Goal: Task Accomplishment & Management: Manage account settings

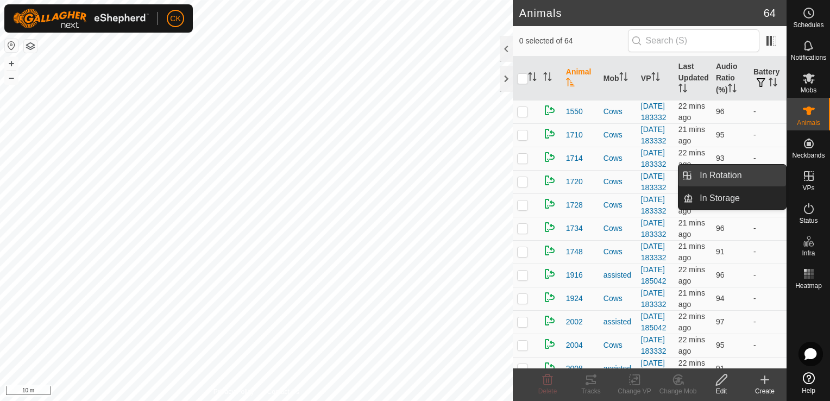
click at [756, 175] on link "In Rotation" at bounding box center [739, 176] width 93 height 22
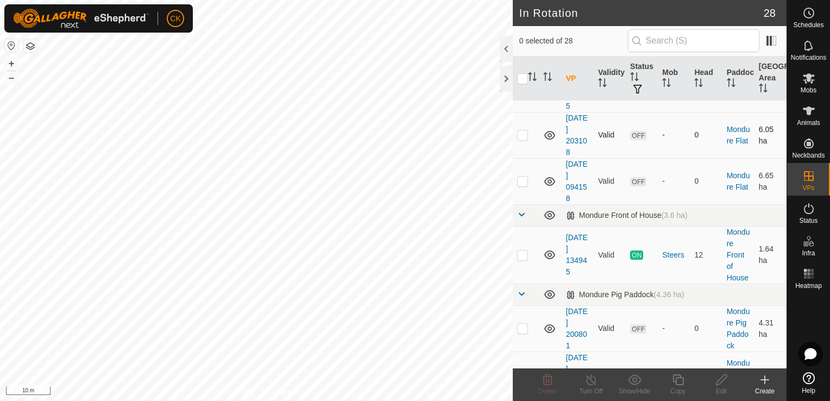
scroll to position [543, 0]
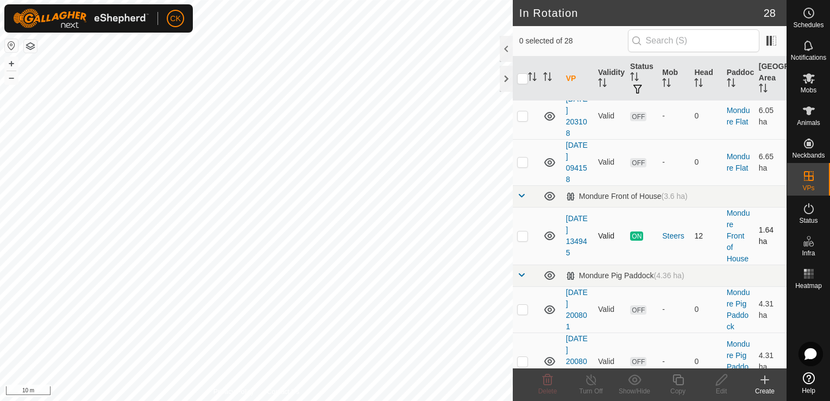
click at [524, 234] on p-checkbox at bounding box center [522, 235] width 11 height 9
checkbox input "true"
click at [676, 377] on icon at bounding box center [678, 379] width 11 height 11
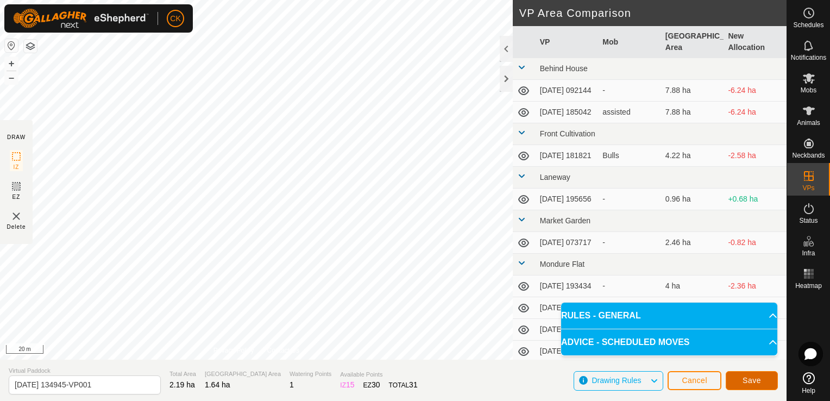
click at [735, 380] on button "Save" at bounding box center [752, 380] width 52 height 19
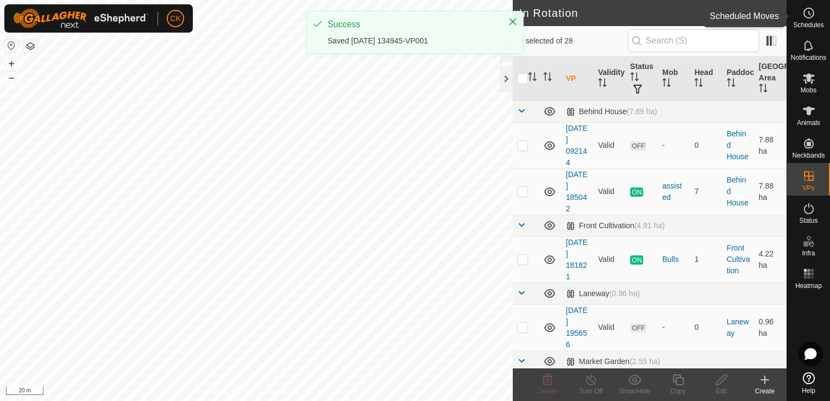
click at [806, 12] on icon at bounding box center [808, 13] width 13 height 13
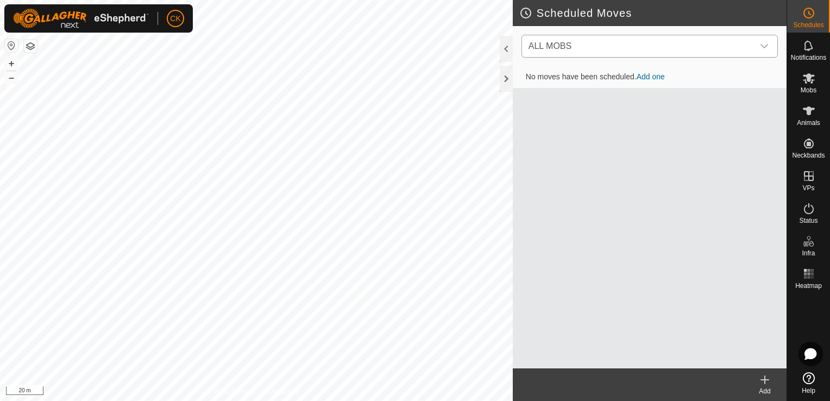
click at [768, 45] on icon "dropdown trigger" at bounding box center [764, 46] width 9 height 9
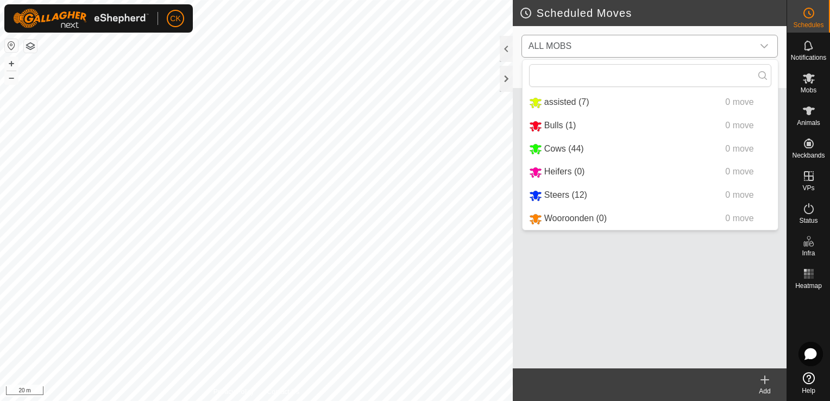
click at [768, 45] on icon "dropdown trigger" at bounding box center [764, 46] width 9 height 9
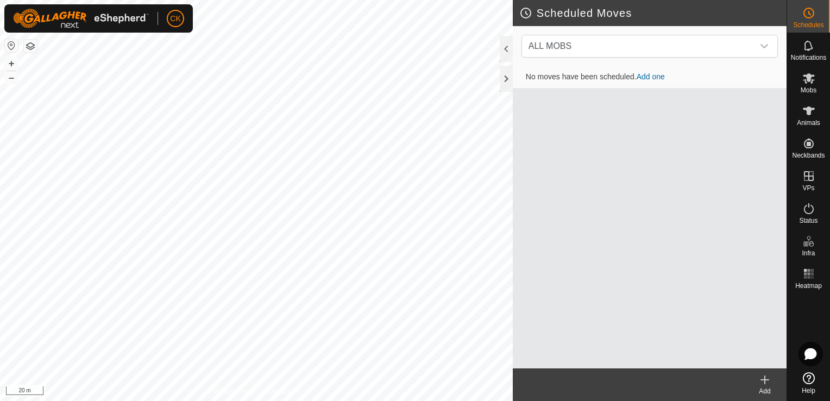
click at [767, 378] on icon at bounding box center [764, 379] width 13 height 13
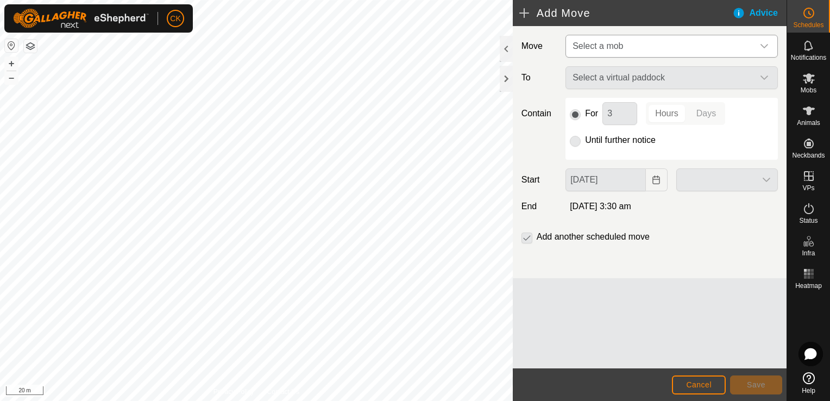
click at [760, 43] on icon "dropdown trigger" at bounding box center [764, 46] width 9 height 9
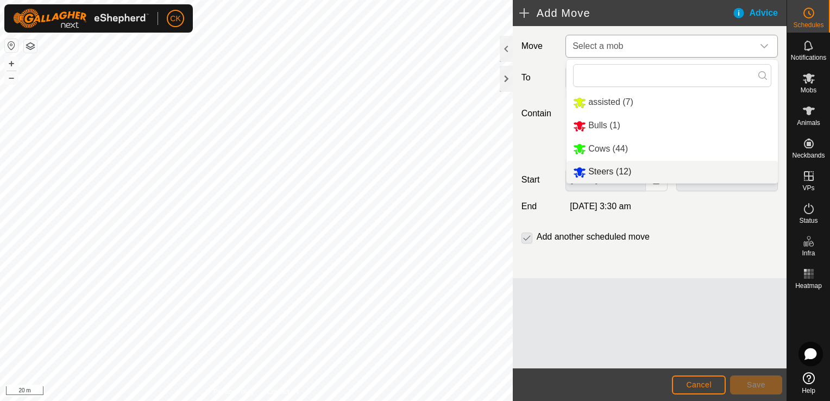
click at [605, 173] on li "Steers (12)" at bounding box center [672, 172] width 211 height 22
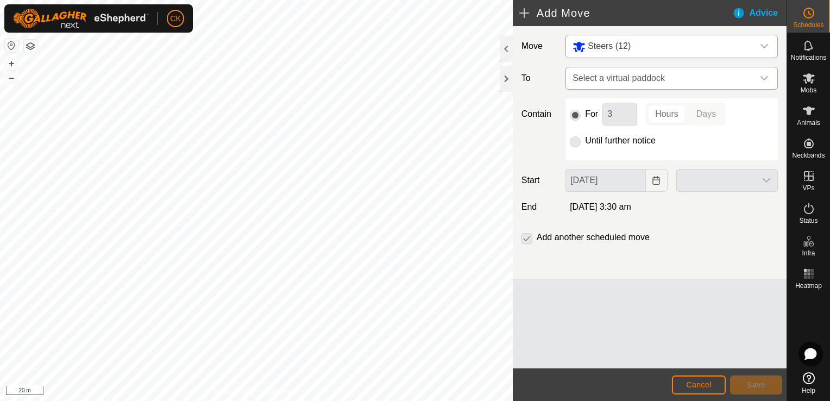
click at [763, 76] on icon "dropdown trigger" at bounding box center [764, 78] width 9 height 9
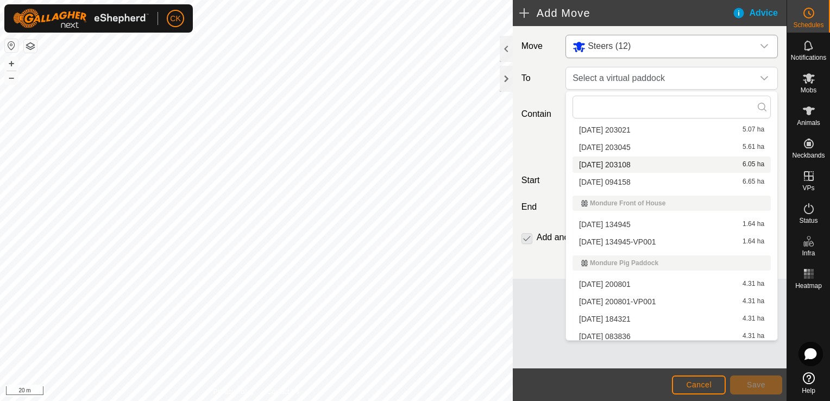
scroll to position [272, 0]
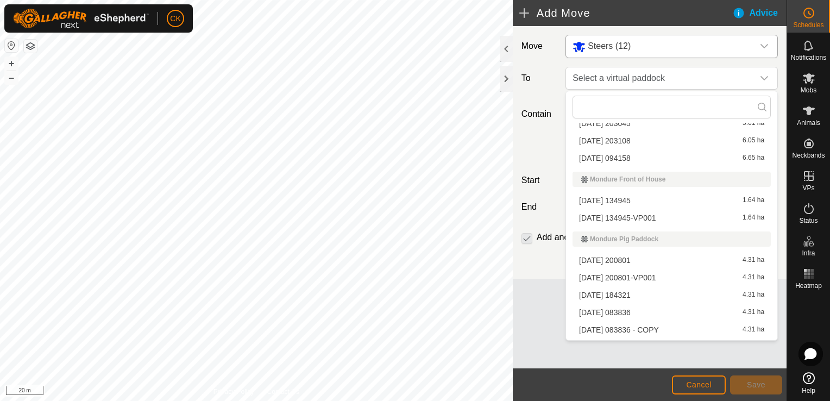
click at [626, 217] on li "[DATE] 134945-VP001 1.64 ha" at bounding box center [672, 218] width 198 height 16
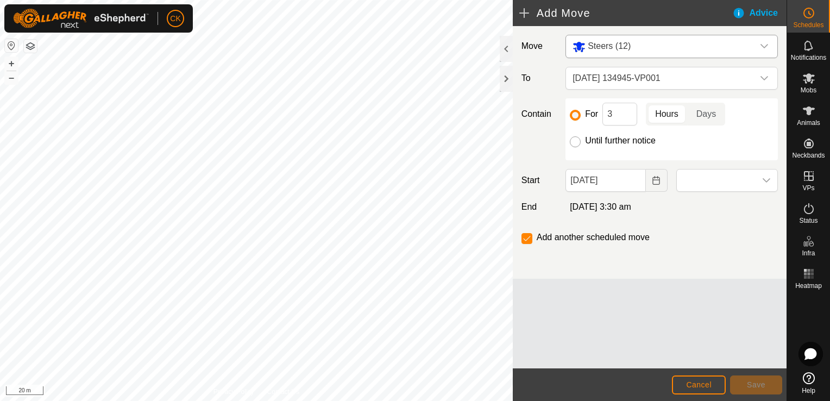
click at [575, 139] on input "Until further notice" at bounding box center [575, 141] width 11 height 11
radio input "true"
checkbox input "false"
click at [626, 182] on input "[DATE]" at bounding box center [606, 180] width 80 height 23
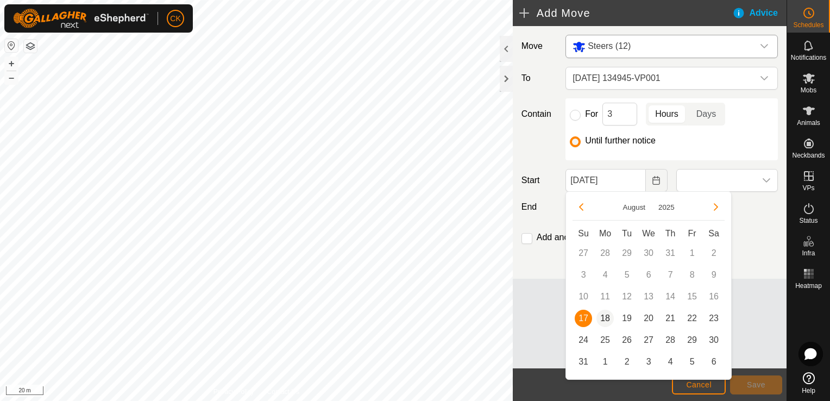
click at [606, 316] on span "18" at bounding box center [605, 318] width 17 height 17
type input "[DATE]"
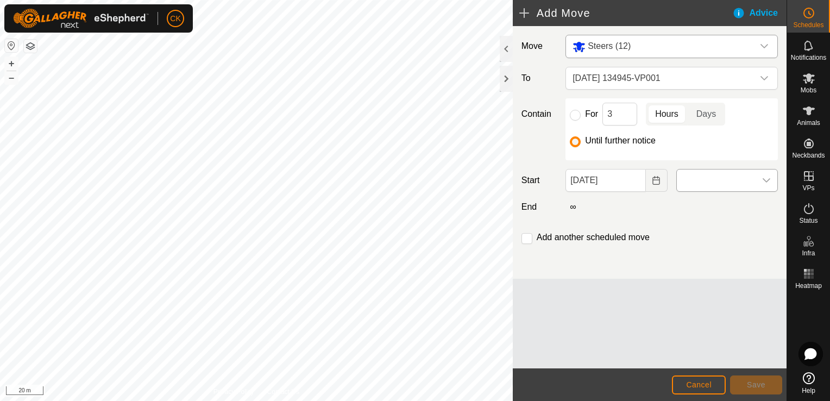
click at [769, 176] on icon "dropdown trigger" at bounding box center [766, 180] width 9 height 9
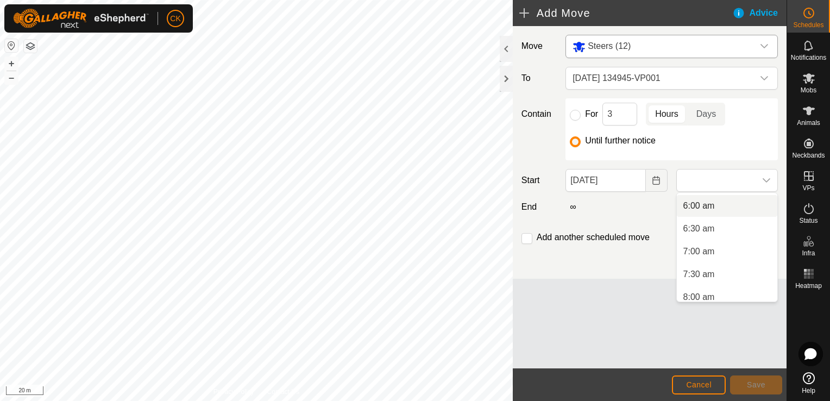
click at [705, 205] on li "6:00 am" at bounding box center [727, 206] width 101 height 22
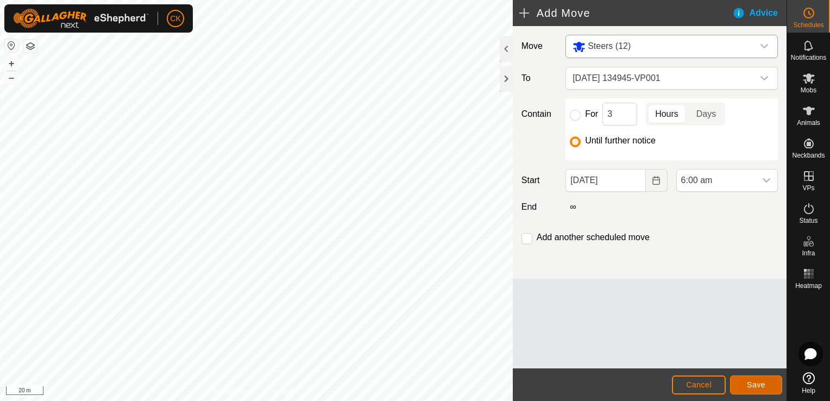
click at [753, 382] on span "Save" at bounding box center [756, 384] width 18 height 9
